Goal: Navigation & Orientation: Find specific page/section

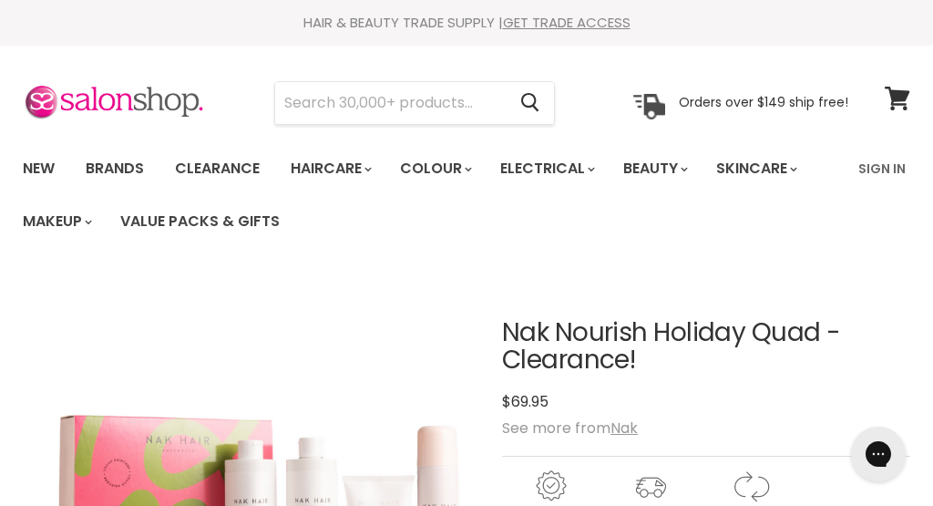
click at [119, 169] on link "Brands" at bounding box center [115, 168] width 86 height 38
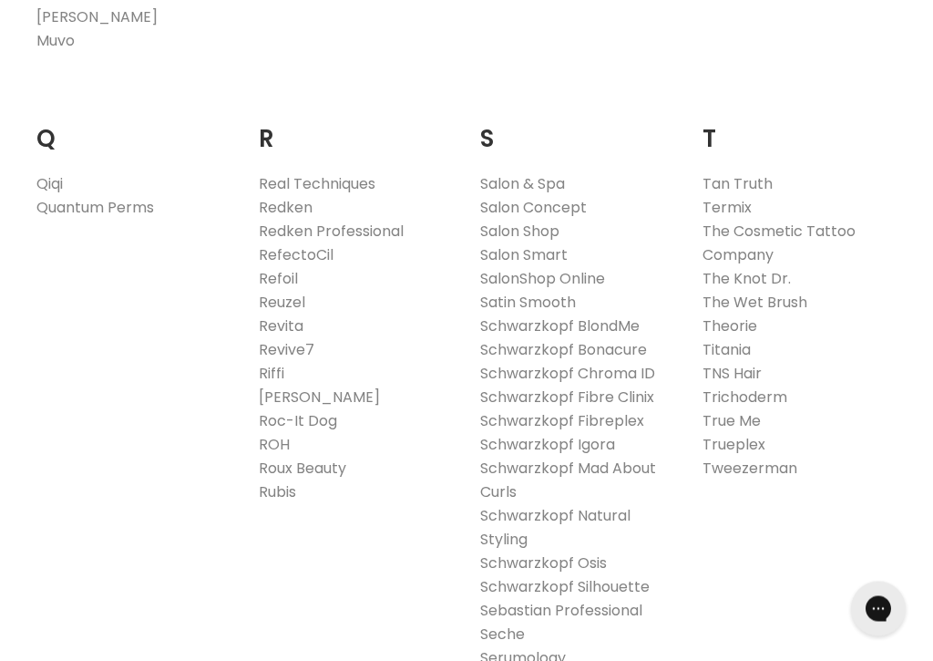
scroll to position [2828, 0]
click at [286, 197] on link "Redken" at bounding box center [286, 207] width 54 height 21
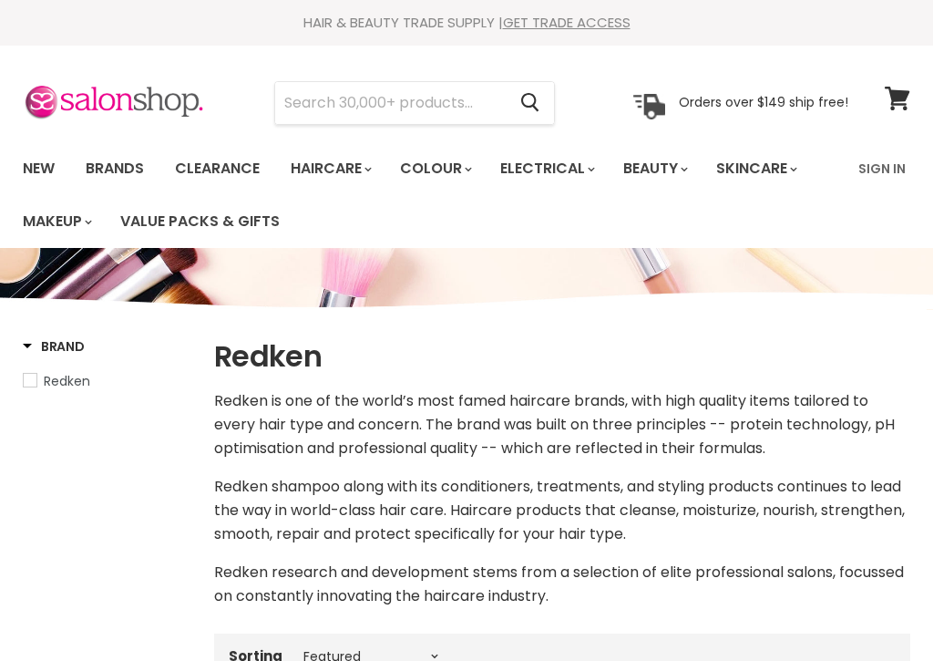
select select "manual"
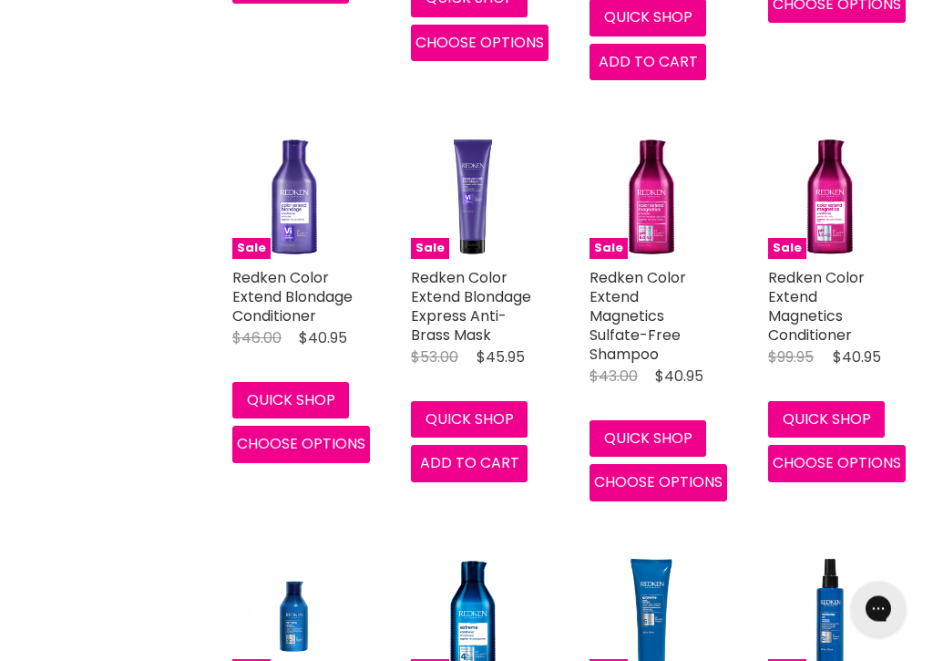
scroll to position [1850, 0]
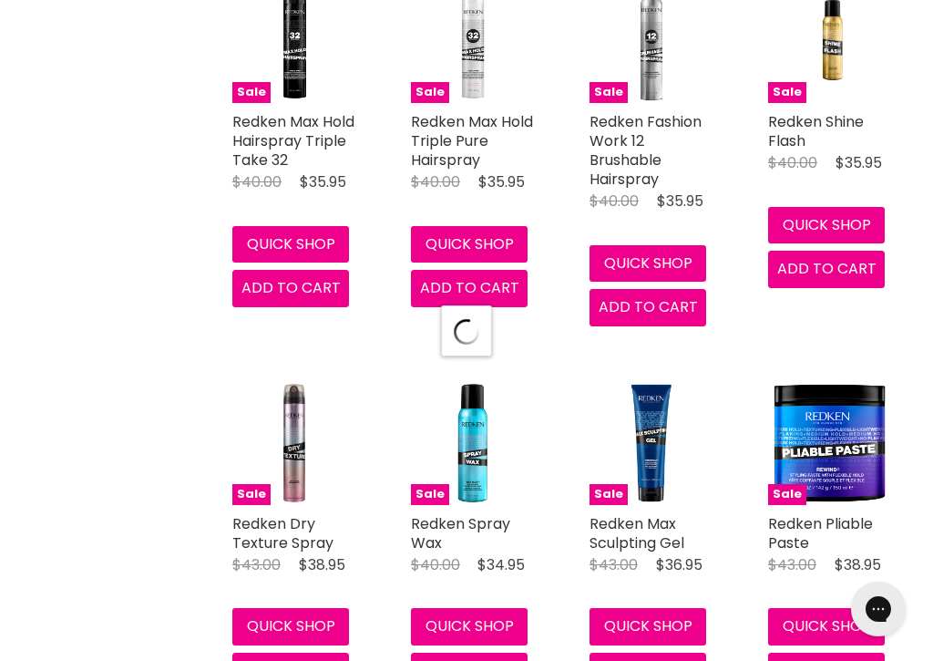
select select "manual"
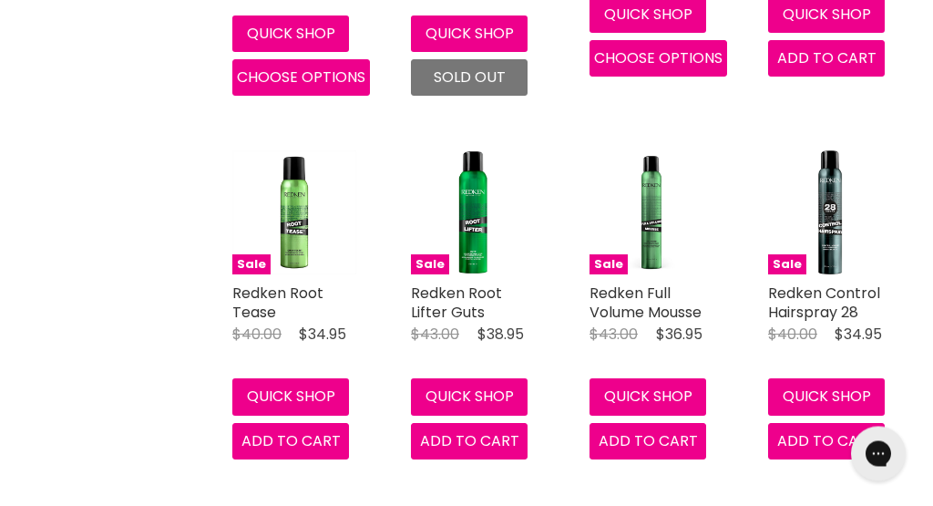
scroll to position [4008, 0]
